Goal: Task Accomplishment & Management: Use online tool/utility

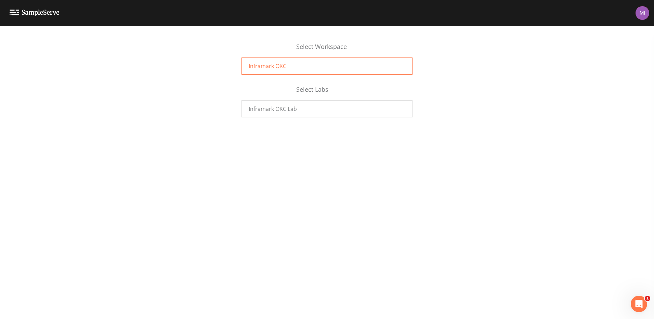
click at [275, 66] on span "Inframark OKC" at bounding box center [268, 66] width 38 height 8
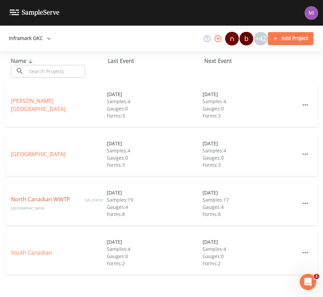
click at [45, 198] on link "North Canadian WWTP" at bounding box center [41, 200] width 61 height 8
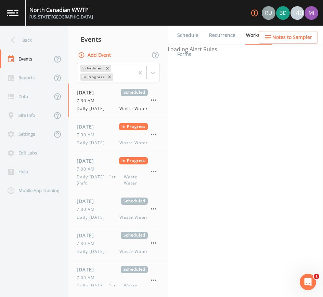
select select "092b3f94-5697-4c94-9891-da161916fdbb"
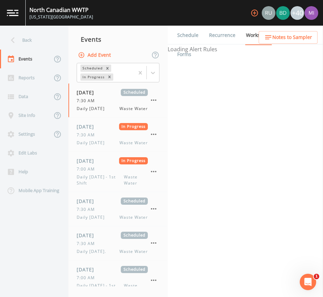
select select "092b3f94-5697-4c94-9891-da161916fdbb"
select select "b6a3c313-748b-4795-a028-792ad310bd60"
select select "092b3f94-5697-4c94-9891-da161916fdbb"
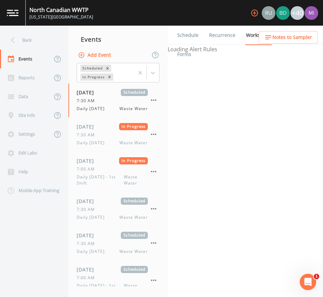
select select "092b3f94-5697-4c94-9891-da161916fdbb"
select select "b6a3c313-748b-4795-a028-792ad310bd60"
select select "092b3f94-5697-4c94-9891-da161916fdbb"
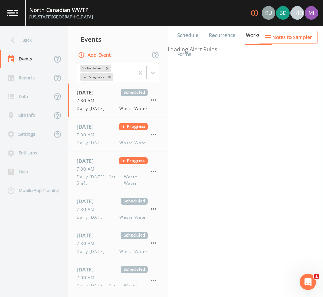
select select "092b3f94-5697-4c94-9891-da161916fdbb"
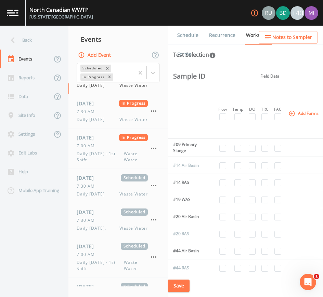
scroll to position [34, 0]
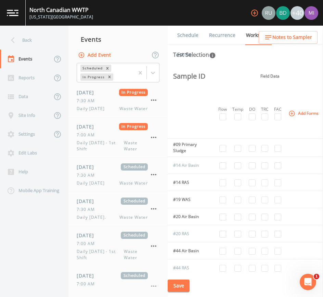
click at [196, 273] on td "#44 RAS" at bounding box center [188, 268] width 41 height 17
drag, startPoint x: 195, startPoint y: 273, endPoint x: 203, endPoint y: 277, distance: 9.5
click at [204, 277] on div "Schedule Recurrence Workscope COC Details Forms Test Selection Sample ID Field …" at bounding box center [245, 161] width 155 height 271
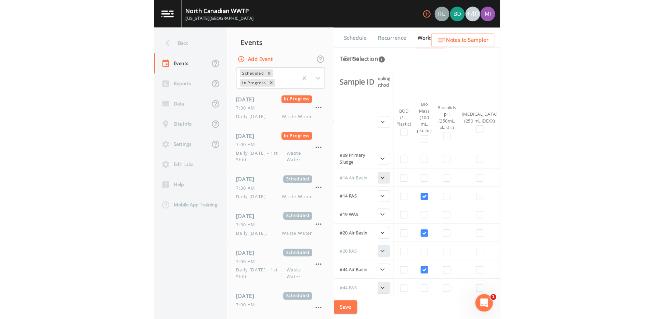
scroll to position [0, 132]
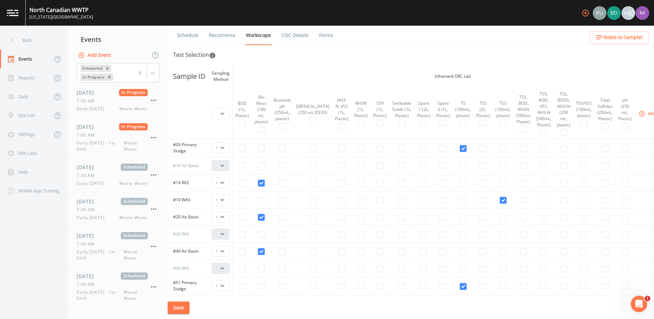
click at [190, 116] on th at bounding box center [188, 113] width 41 height 51
